Goal: Task Accomplishment & Management: Manage account settings

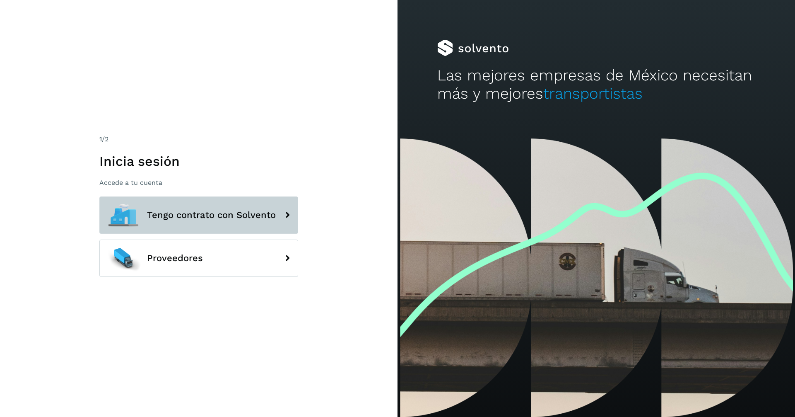
click at [202, 217] on span "Tengo contrato con Solvento" at bounding box center [211, 215] width 129 height 10
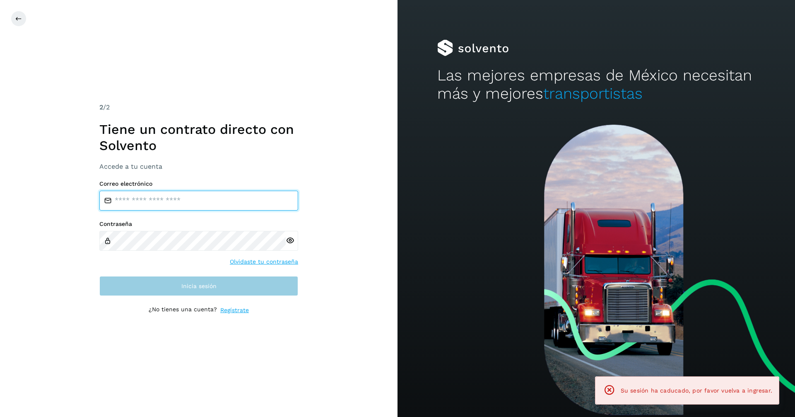
type input "**********"
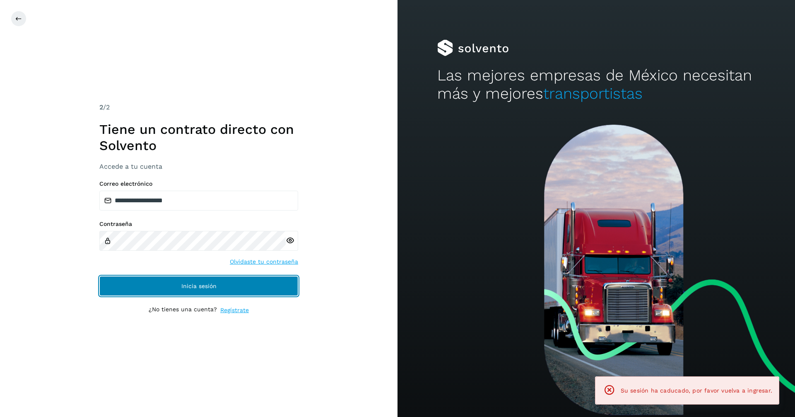
click at [216, 286] on span "Inicia sesión" at bounding box center [198, 286] width 35 height 6
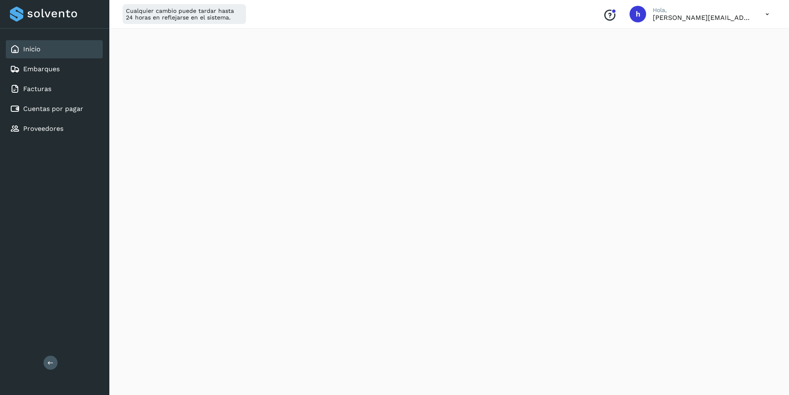
scroll to position [166, 0]
